Goal: Find specific page/section: Find specific page/section

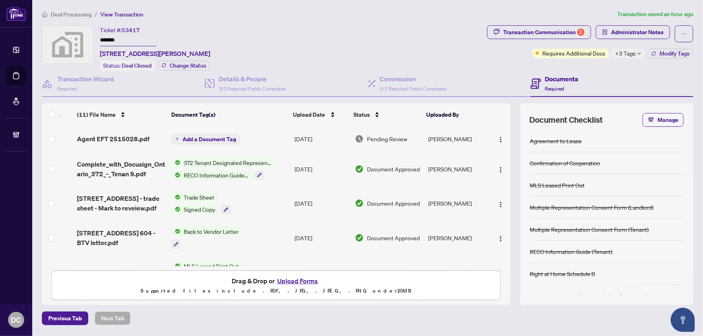
click at [76, 14] on span "Deal Processing" at bounding box center [71, 14] width 41 height 7
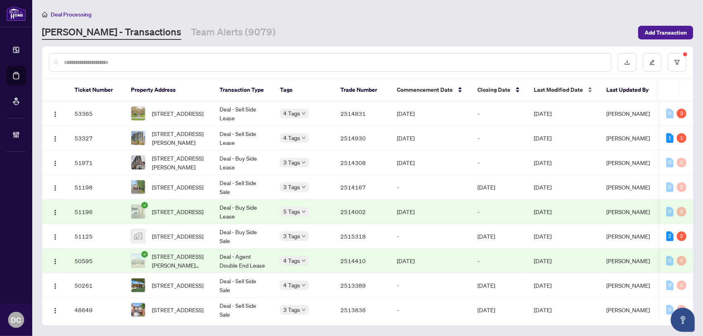
click at [563, 92] on span "Last Modified Date" at bounding box center [558, 89] width 49 height 9
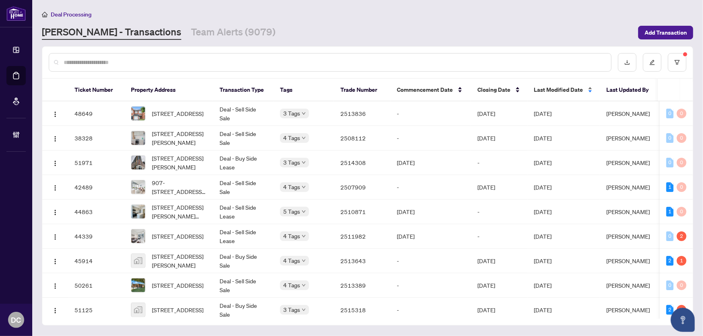
click at [553, 91] on span "Last Modified Date" at bounding box center [558, 89] width 49 height 9
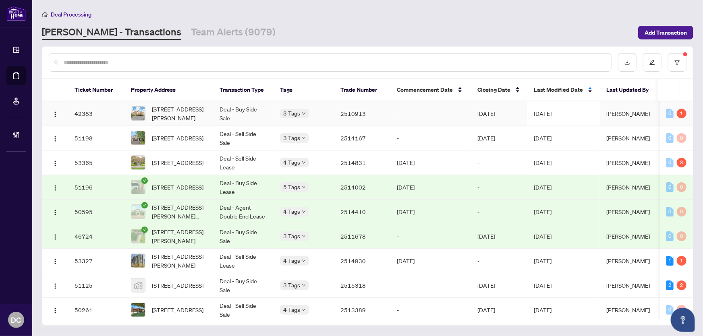
click at [551, 111] on span "[DATE]" at bounding box center [543, 113] width 18 height 7
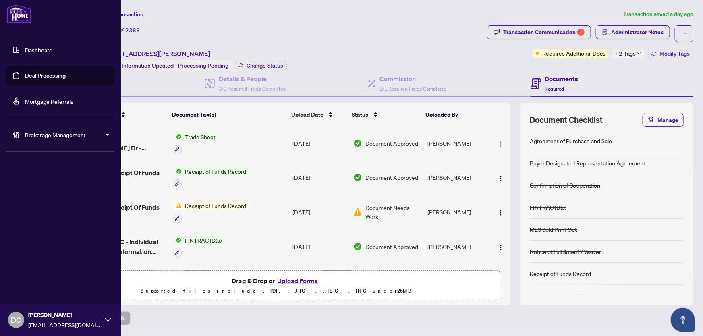
drag, startPoint x: 145, startPoint y: 40, endPoint x: 14, endPoint y: 30, distance: 130.9
click at [14, 30] on div "Dashboard Deal Processing Mortgage Referrals Brokerage Management DC [PERSON_NA…" at bounding box center [351, 168] width 703 height 336
